Goal: Task Accomplishment & Management: Use online tool/utility

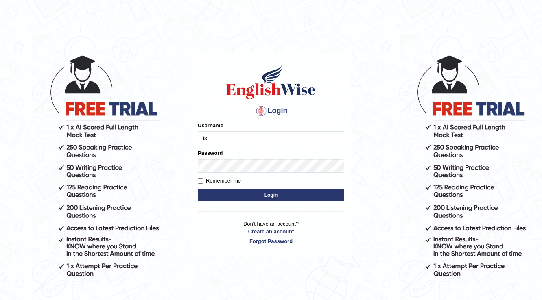
type input "ishamidha46"
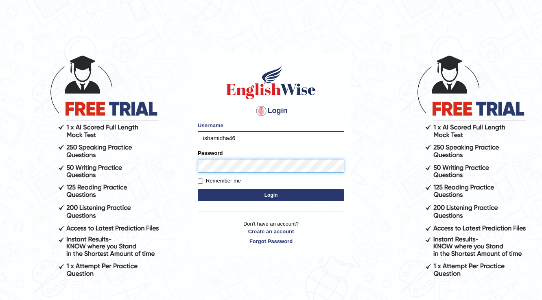
click at [198, 189] on button "Login" at bounding box center [271, 195] width 147 height 12
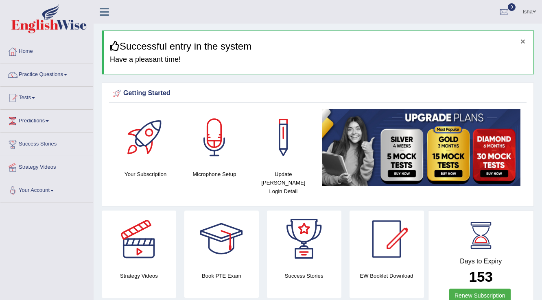
click at [524, 43] on button "×" at bounding box center [523, 41] width 5 height 9
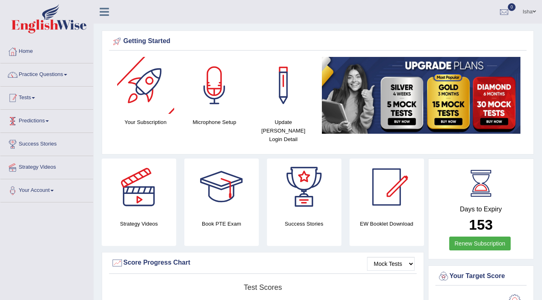
click at [70, 97] on link "Tests" at bounding box center [46, 97] width 93 height 20
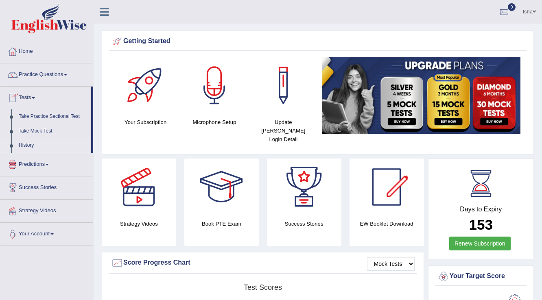
click at [44, 142] on link "History" at bounding box center [53, 145] width 76 height 15
click at [41, 130] on link "Take Mock Test" at bounding box center [53, 131] width 76 height 15
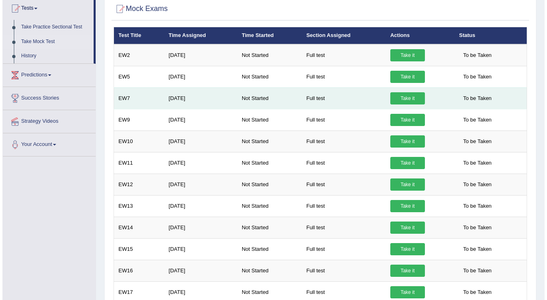
scroll to position [98, 0]
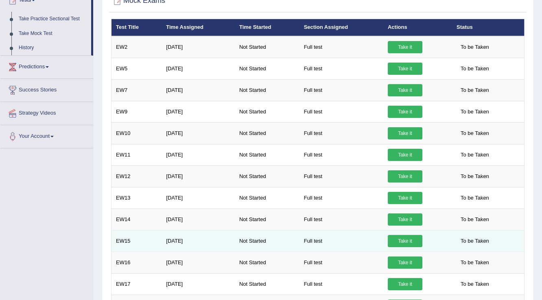
click at [401, 240] on link "Take it" at bounding box center [405, 241] width 35 height 12
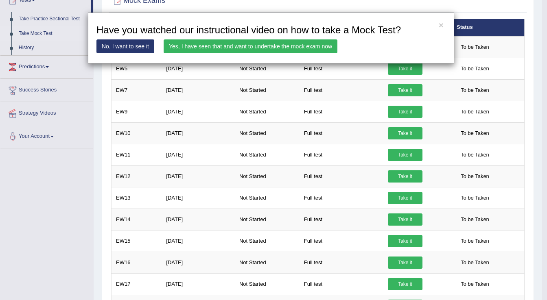
click at [239, 43] on link "Yes, I have seen that and want to undertake the mock exam now" at bounding box center [251, 46] width 174 height 14
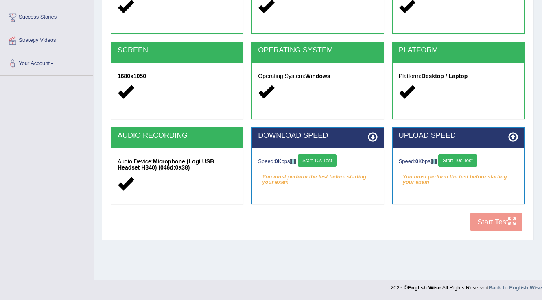
click at [315, 160] on button "Start 10s Test" at bounding box center [317, 161] width 39 height 12
click at [450, 158] on button "Start 10s Test" at bounding box center [457, 161] width 39 height 12
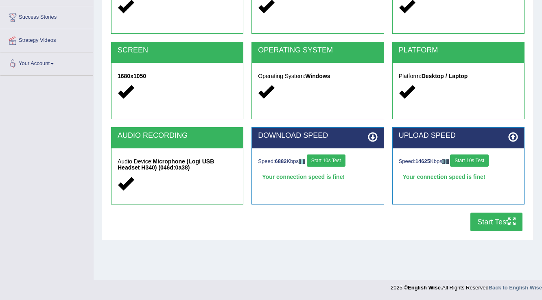
click at [492, 218] on button "Start Test" at bounding box center [497, 222] width 52 height 19
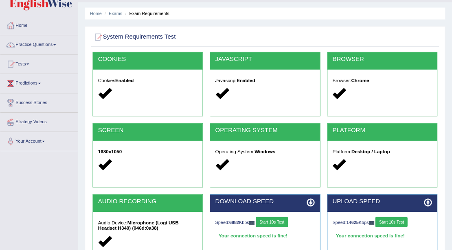
scroll to position [21, 0]
